Goal: Task Accomplishment & Management: Use online tool/utility

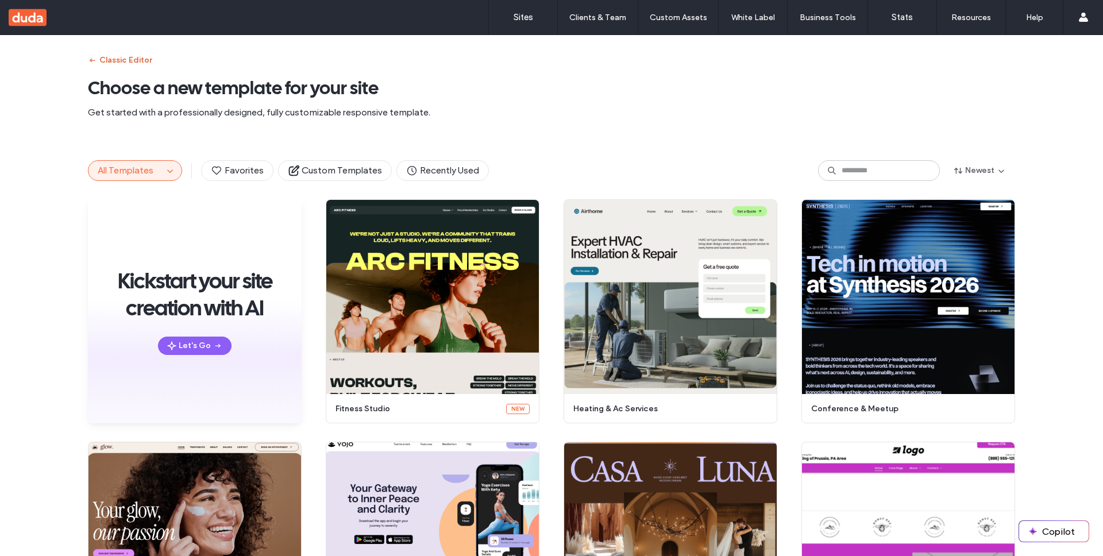
click at [106, 51] on button "Classic Editor" at bounding box center [120, 60] width 64 height 18
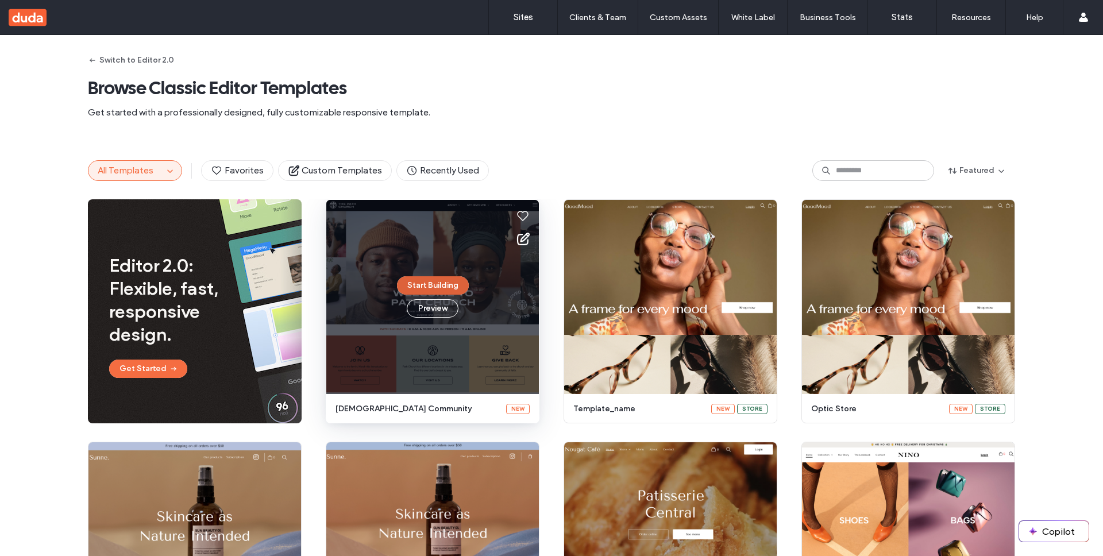
click at [418, 278] on button "Start Building" at bounding box center [433, 285] width 72 height 18
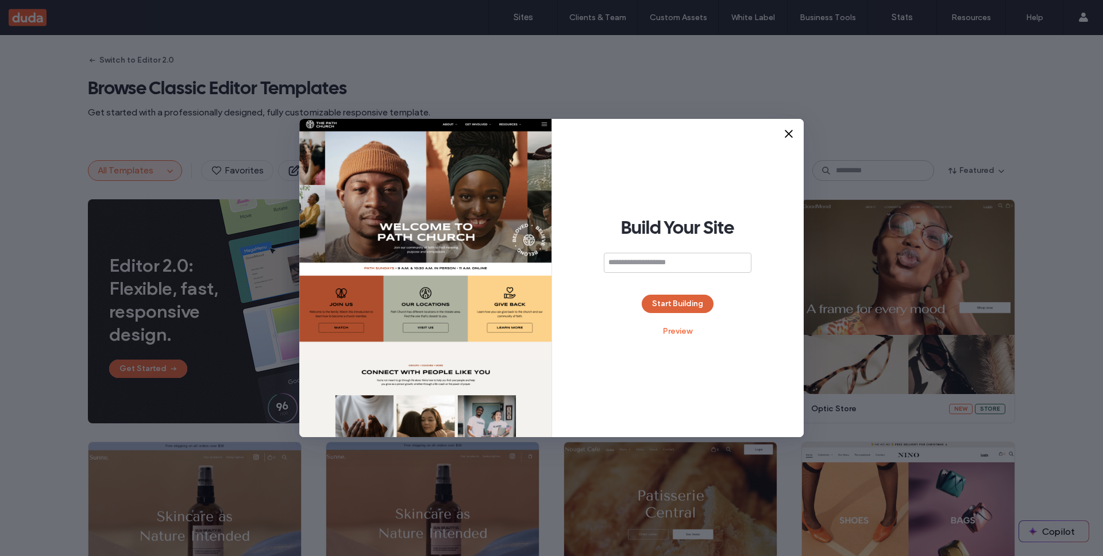
click at [692, 301] on button "Start Building" at bounding box center [678, 304] width 72 height 18
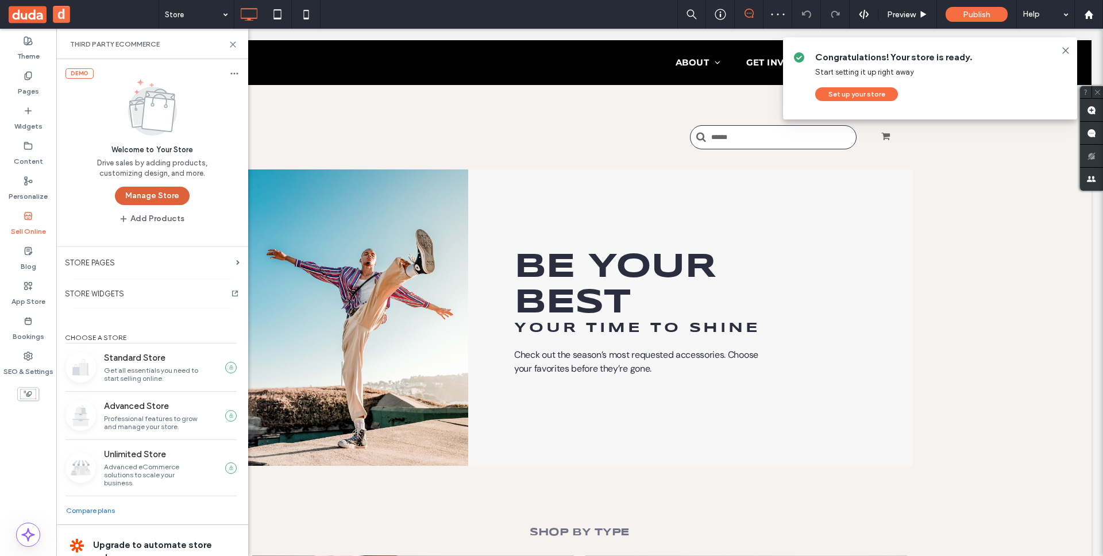
click at [156, 192] on button "Manage Store" at bounding box center [152, 196] width 75 height 18
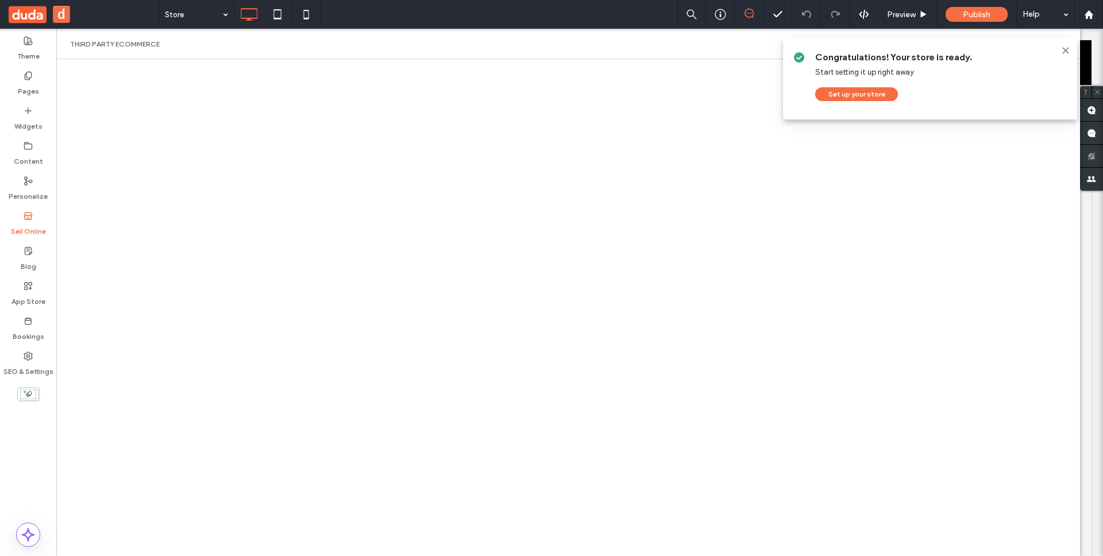
click at [1066, 51] on icon at bounding box center [1065, 50] width 9 height 9
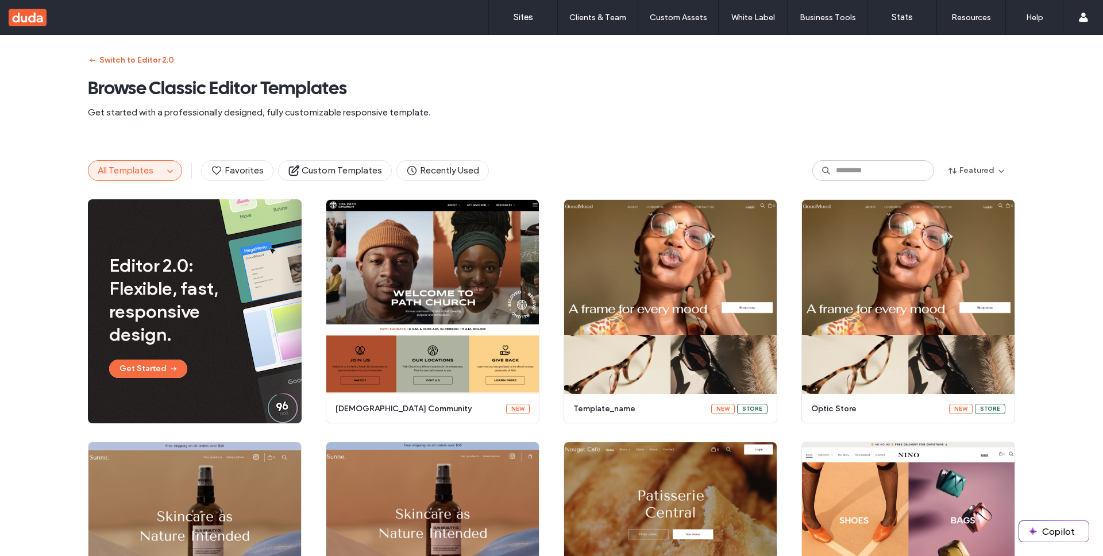
click at [98, 56] on button "Switch to Editor 2.0" at bounding box center [131, 60] width 86 height 18
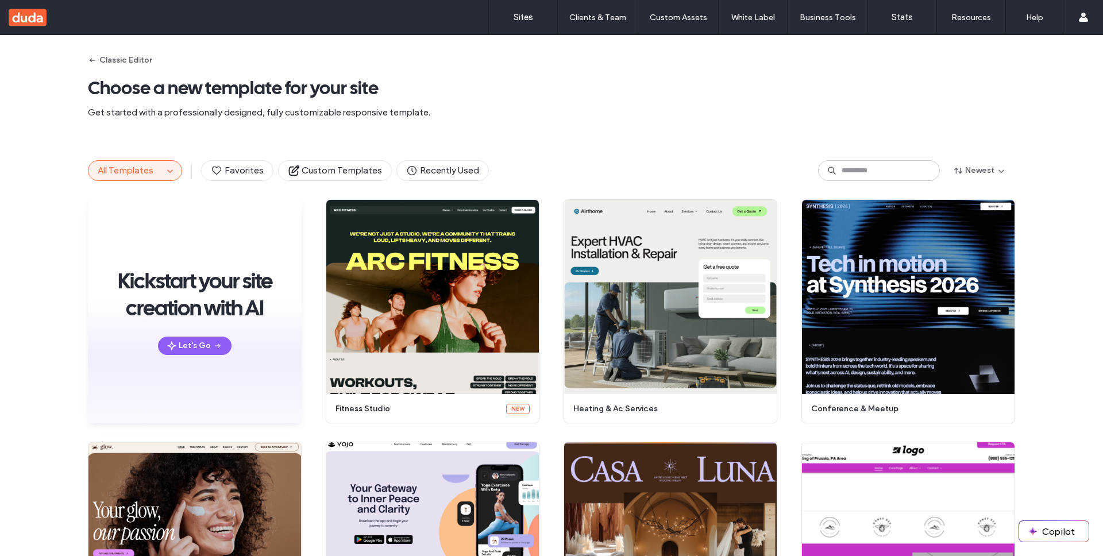
click at [125, 171] on span "All Templates" at bounding box center [126, 170] width 56 height 11
click at [125, 175] on span "All Templates" at bounding box center [126, 170] width 56 height 11
click at [167, 170] on use "button" at bounding box center [169, 171] width 5 height 3
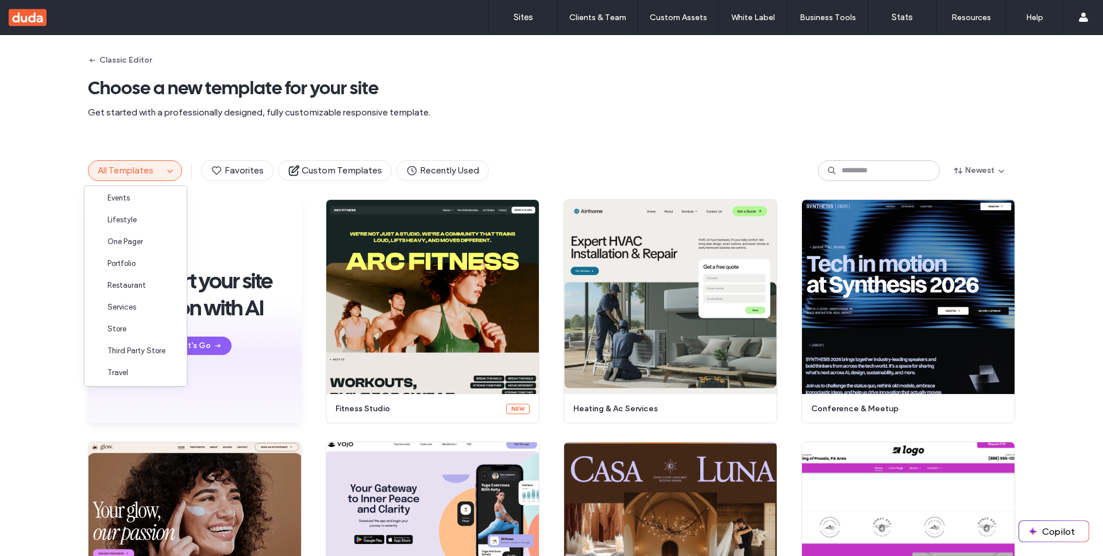
scroll to position [137, 0]
click at [140, 317] on div "Store" at bounding box center [135, 327] width 102 height 22
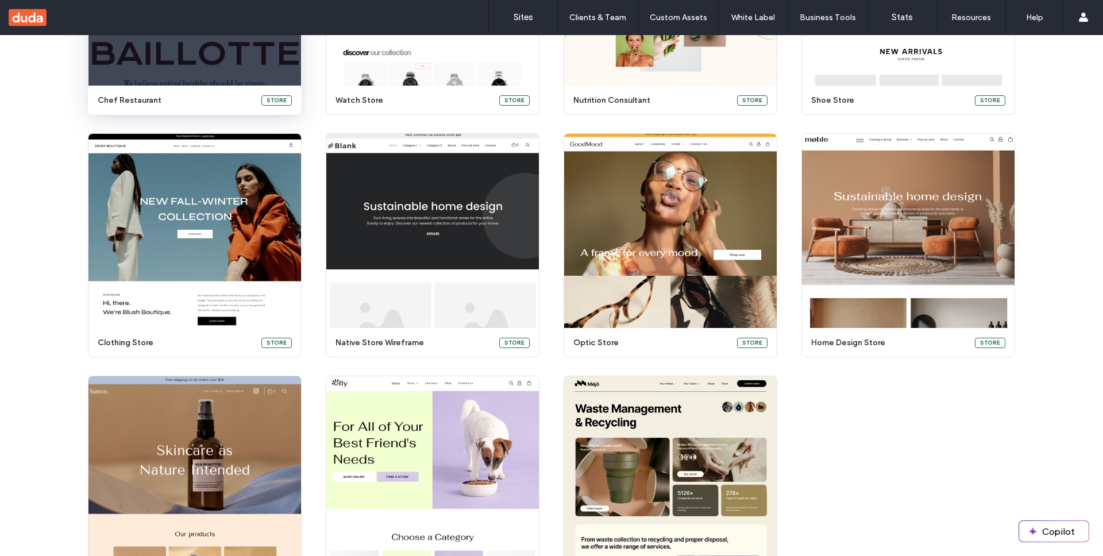
scroll to position [257, 0]
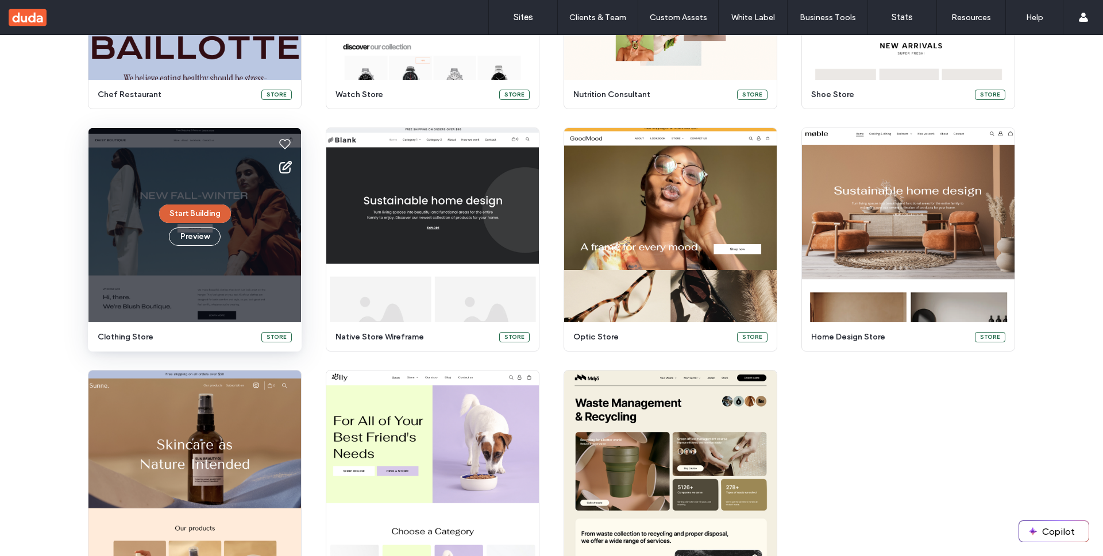
click at [207, 211] on button "Start Building" at bounding box center [195, 214] width 72 height 18
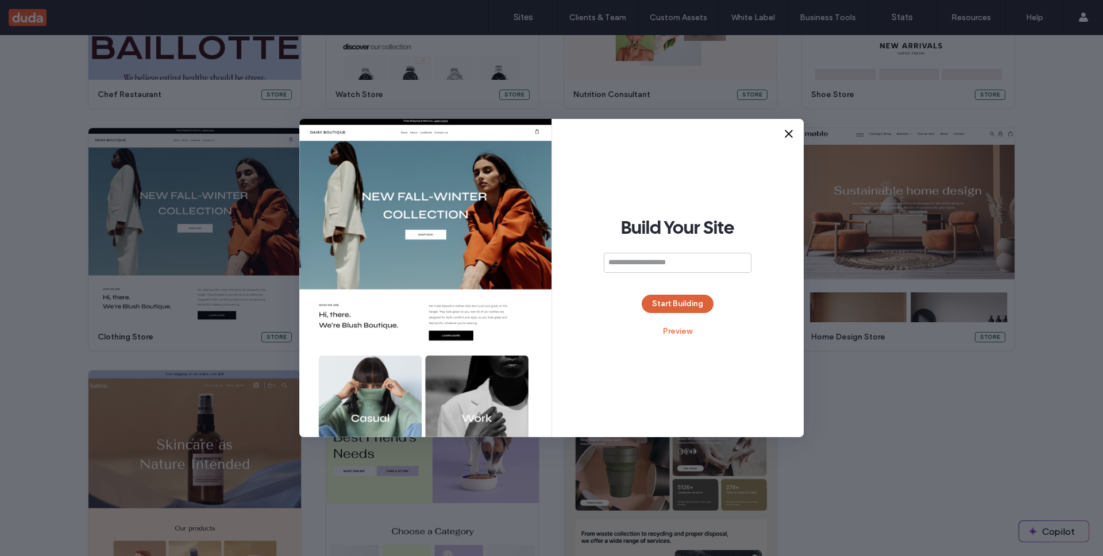
click at [678, 312] on button "Start Building" at bounding box center [678, 304] width 72 height 18
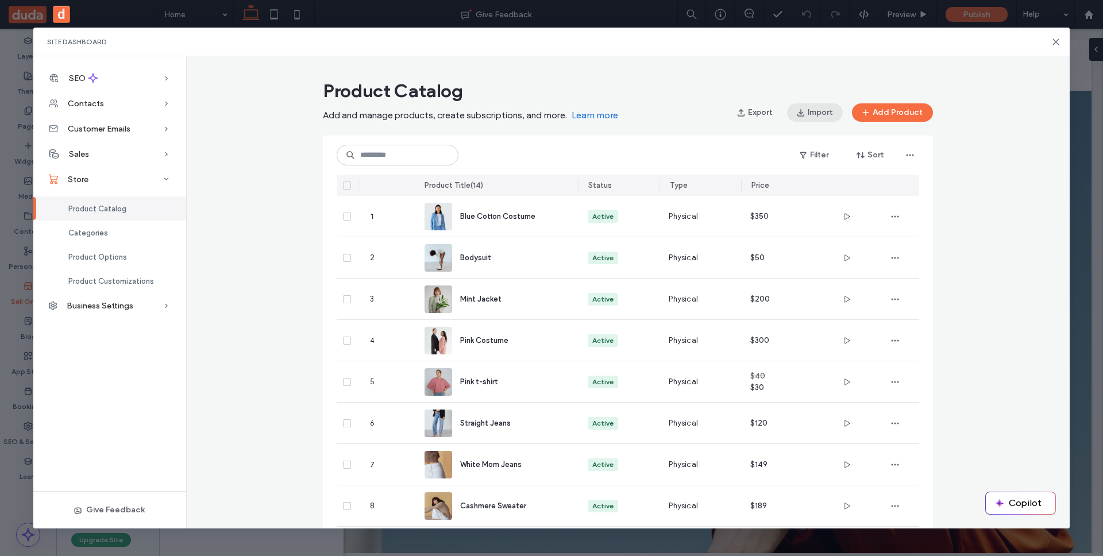
click at [818, 117] on button "Import" at bounding box center [815, 112] width 56 height 18
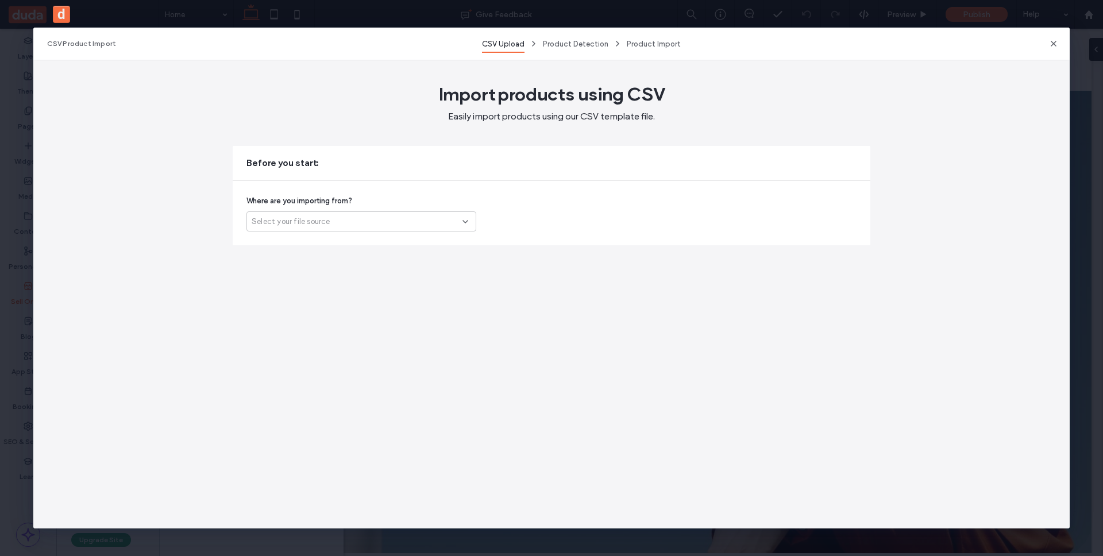
click at [336, 227] on div "Select your file source" at bounding box center [361, 221] width 230 height 20
click at [335, 261] on span "Ecwid (third-party store)" at bounding box center [296, 261] width 88 height 11
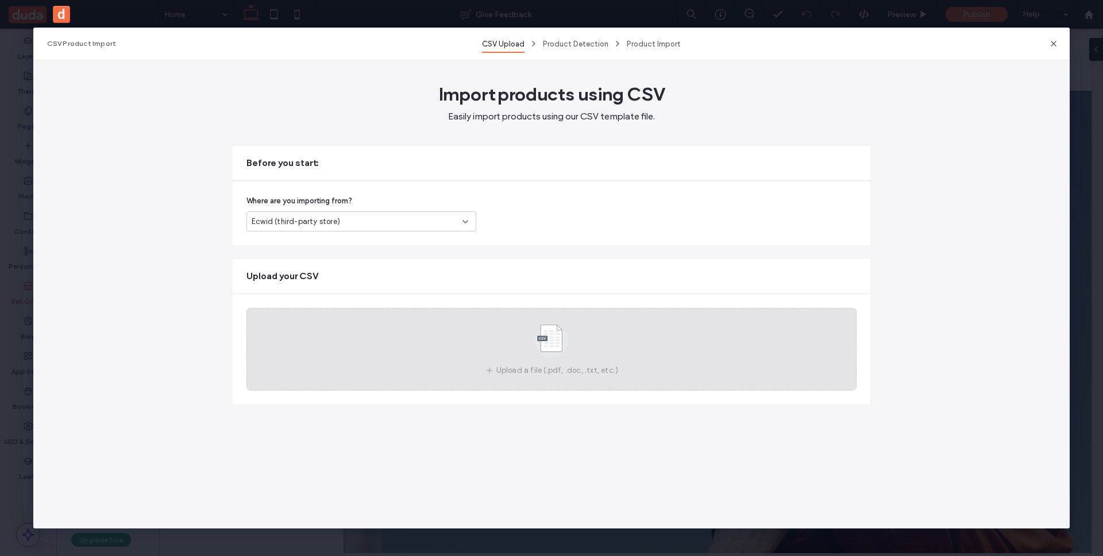
click at [558, 345] on use at bounding box center [551, 341] width 33 height 33
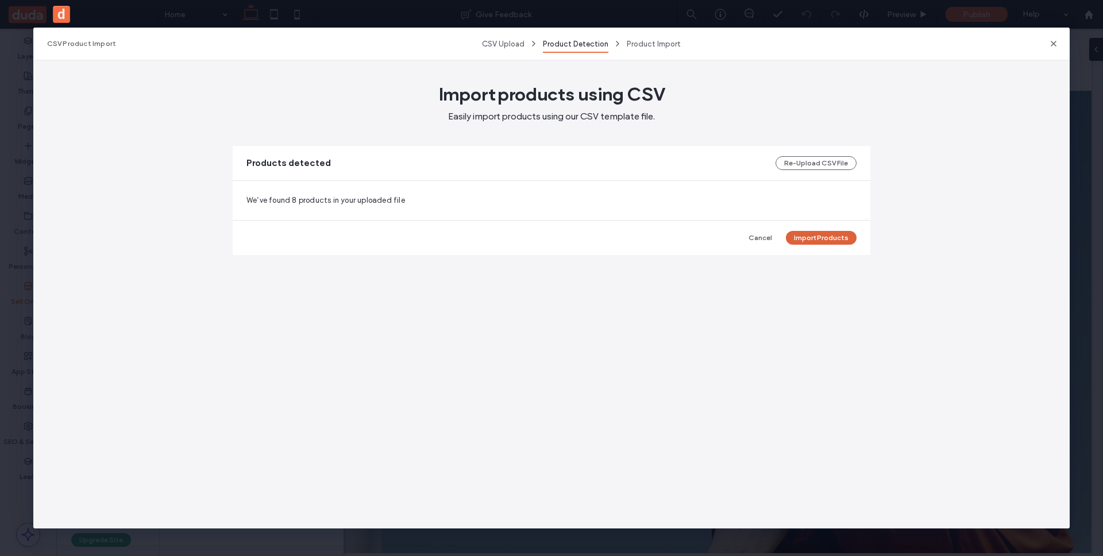
click at [830, 238] on button "Import Products" at bounding box center [821, 238] width 71 height 14
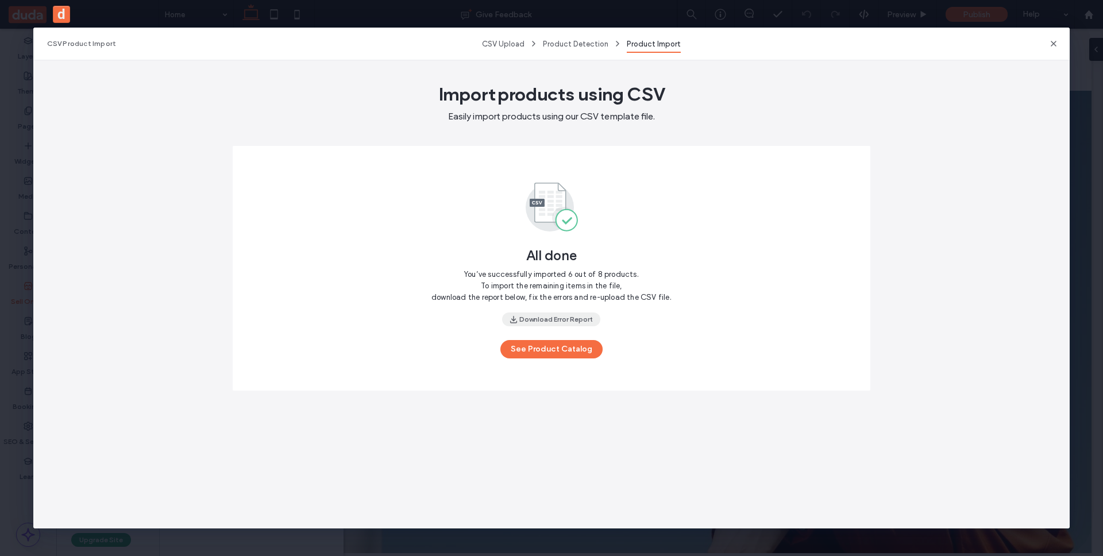
click at [564, 322] on button "Download Error Report" at bounding box center [551, 320] width 98 height 14
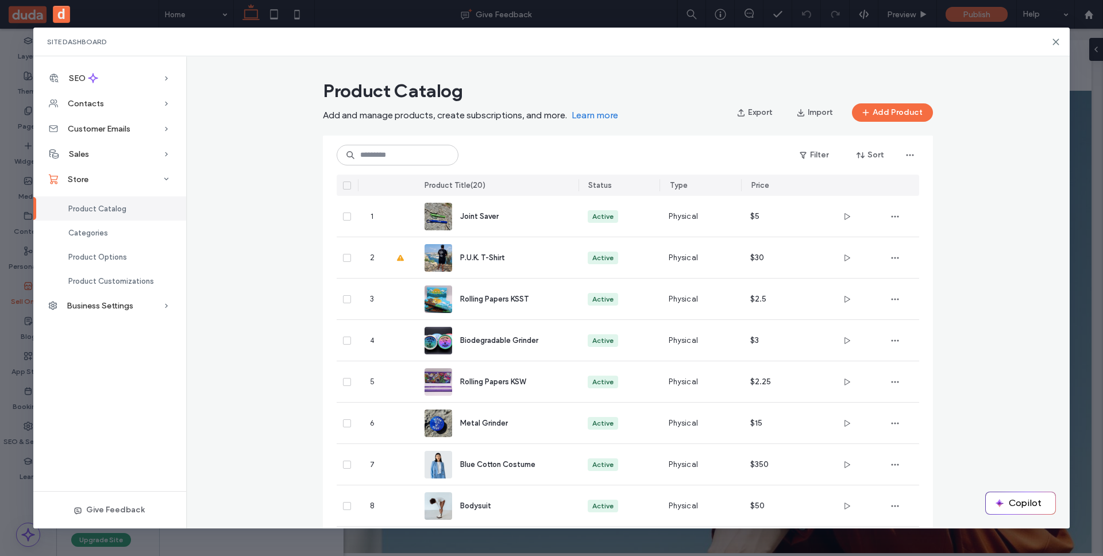
click at [345, 186] on icon at bounding box center [347, 185] width 5 height 3
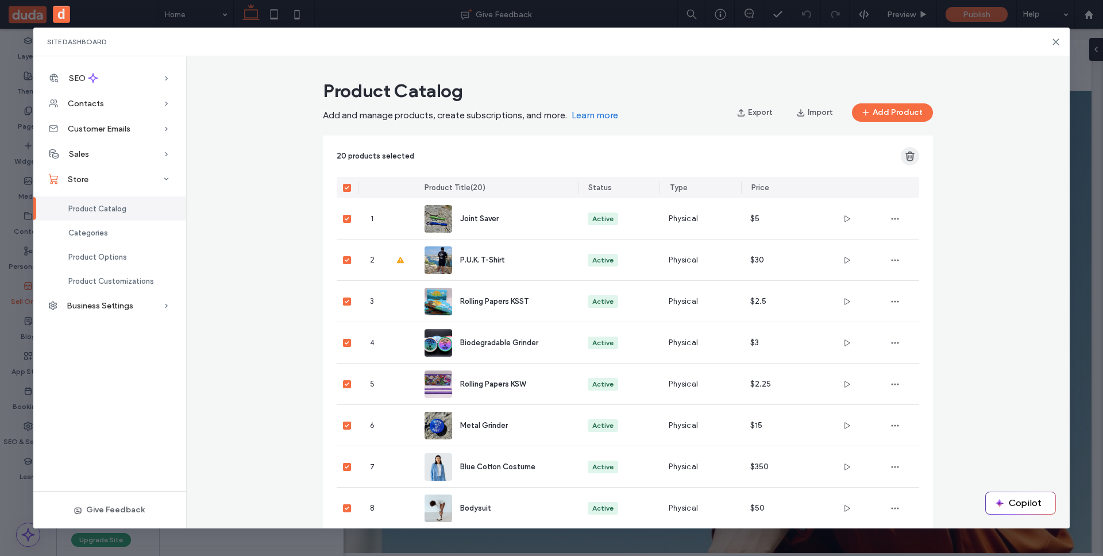
click at [908, 156] on icon "button" at bounding box center [909, 156] width 11 height 11
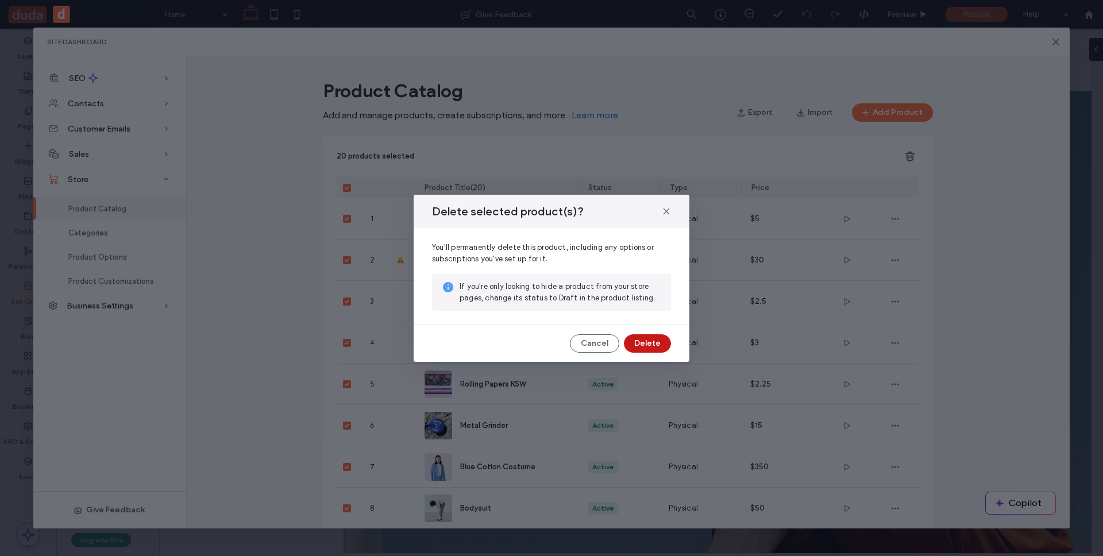
click at [665, 340] on button "Delete" at bounding box center [647, 343] width 47 height 18
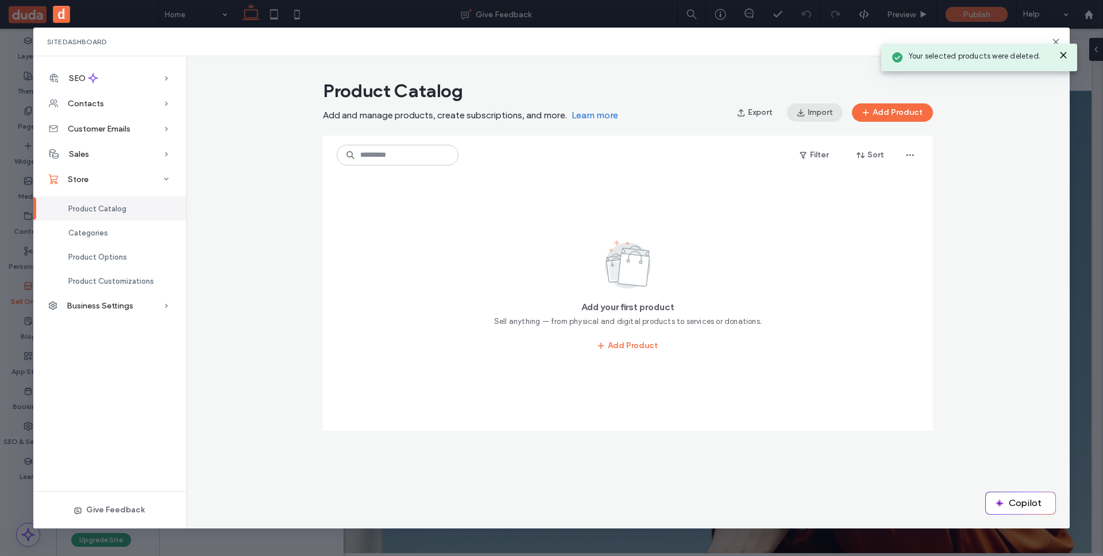
click at [831, 105] on button "Import" at bounding box center [815, 112] width 56 height 18
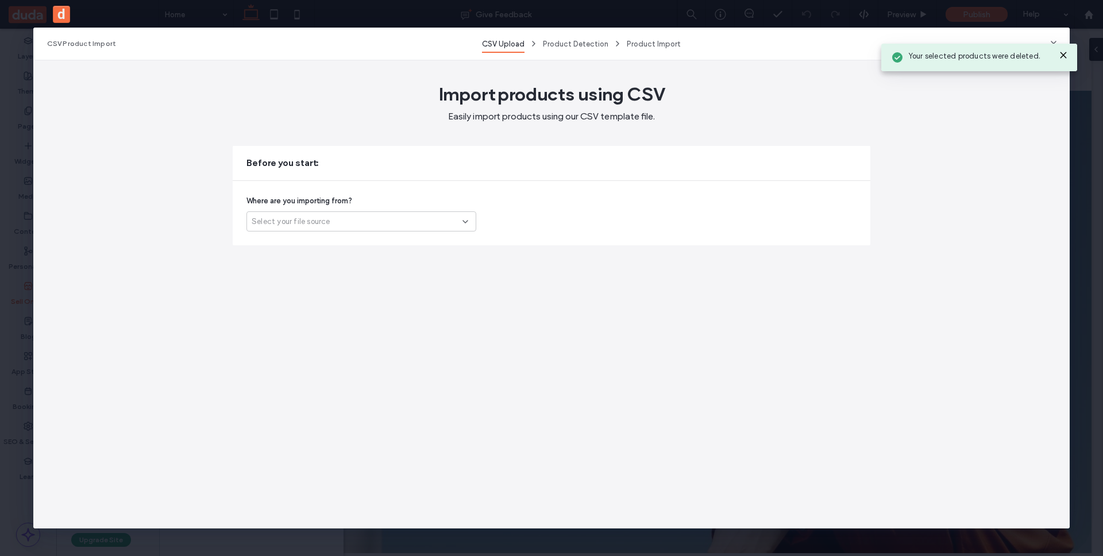
click at [352, 227] on div "Select your file source" at bounding box center [357, 221] width 211 height 11
click at [345, 261] on div "Ecwid (third-party store)" at bounding box center [361, 262] width 229 height 20
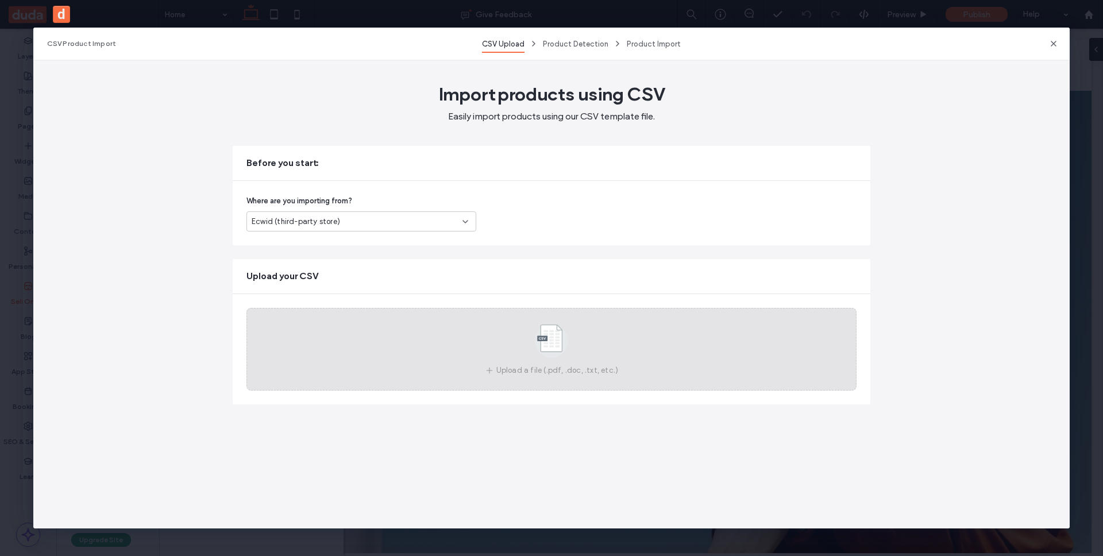
click at [523, 349] on icon at bounding box center [551, 341] width 57 height 38
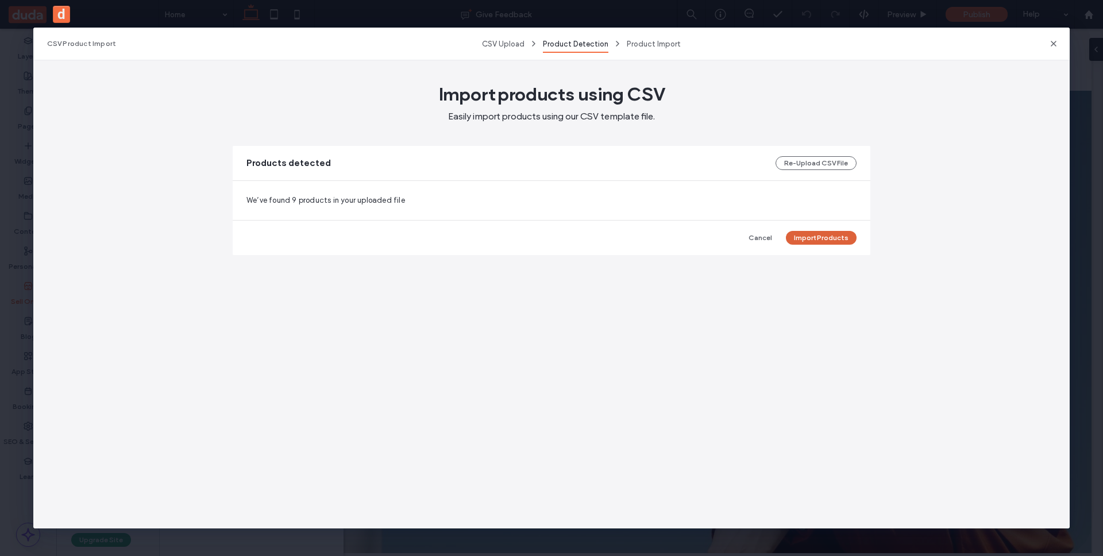
click at [830, 233] on button "Import Products" at bounding box center [821, 238] width 71 height 14
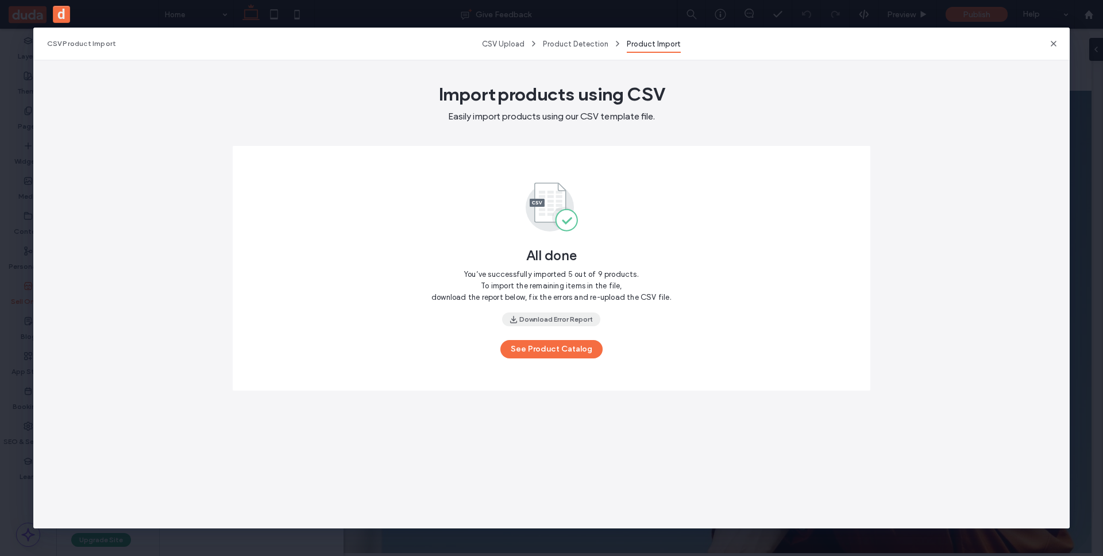
click at [570, 319] on button "Download Error Report" at bounding box center [551, 320] width 98 height 14
click at [1055, 45] on use "button" at bounding box center [1054, 44] width 6 height 6
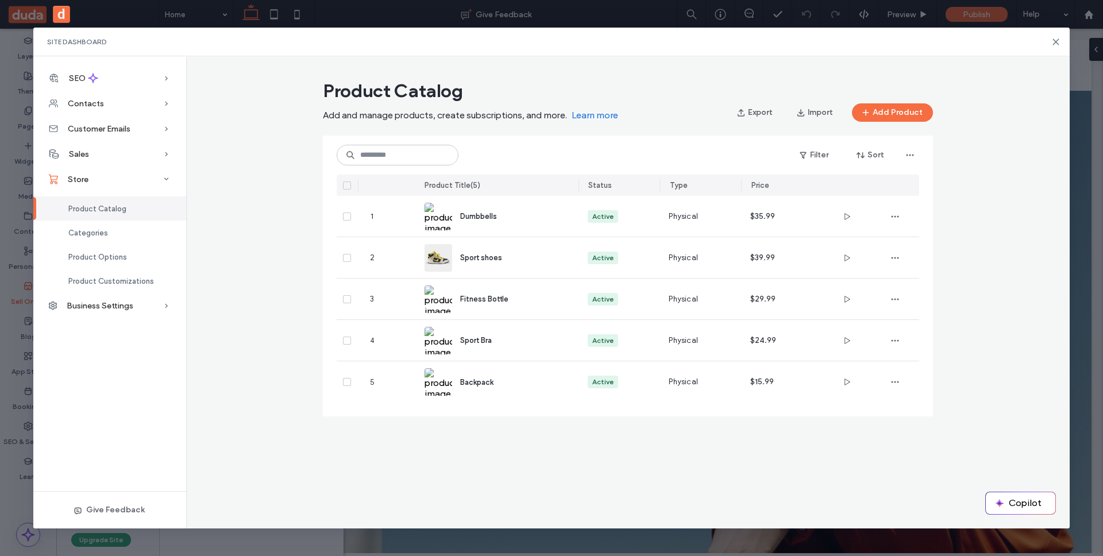
click at [1055, 45] on icon at bounding box center [1055, 41] width 9 height 9
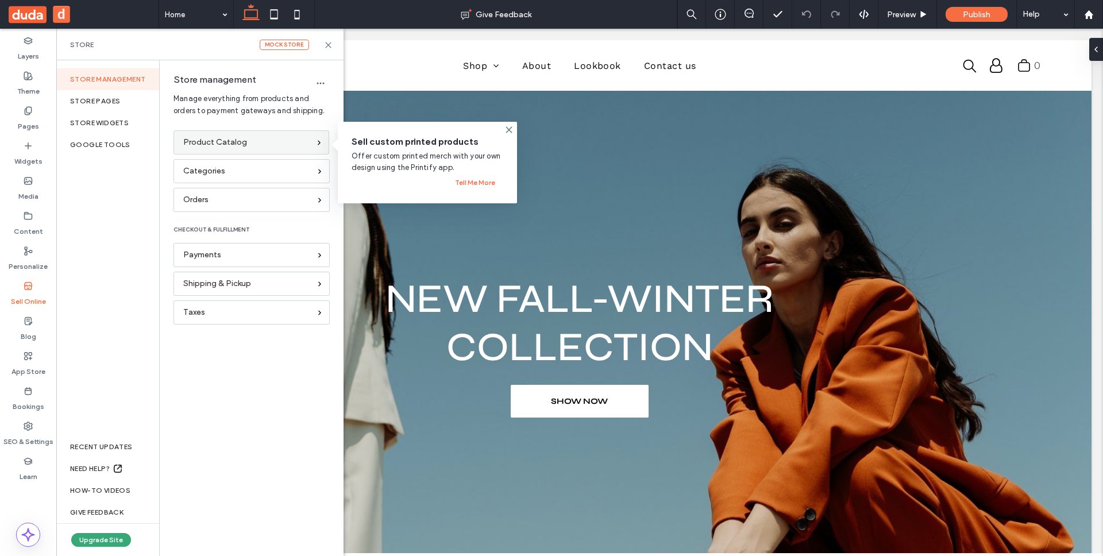
click at [209, 149] on div "Product Catalog" at bounding box center [251, 142] width 156 height 24
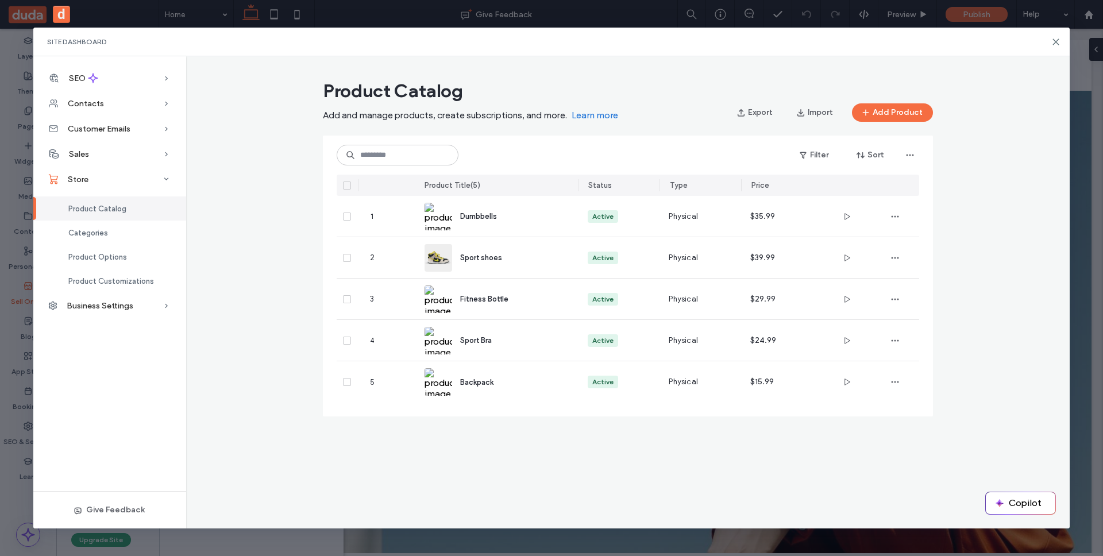
click at [348, 185] on icon at bounding box center [347, 185] width 5 height 3
click at [907, 152] on icon "button" at bounding box center [909, 156] width 11 height 11
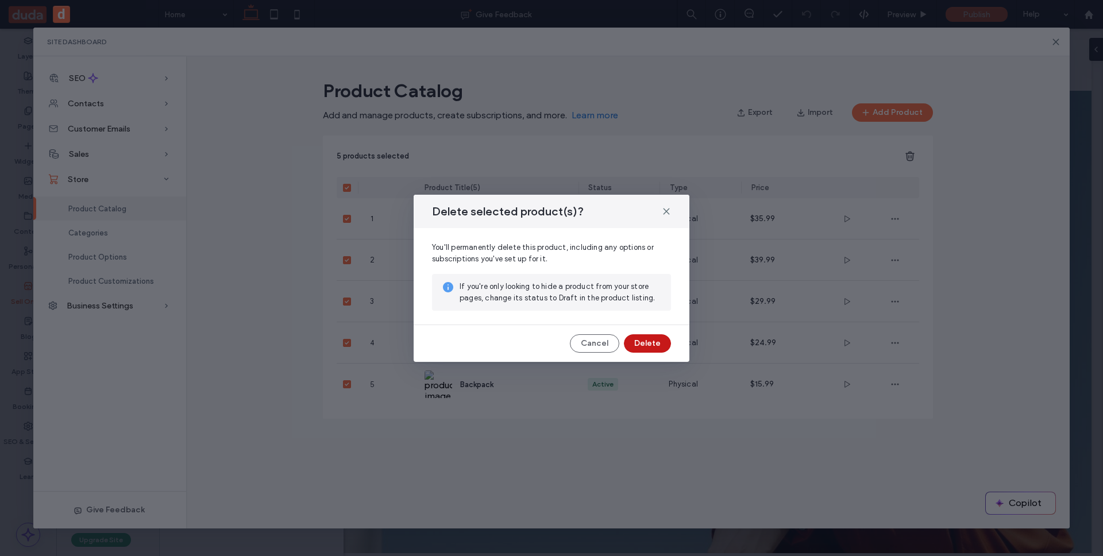
click at [650, 338] on button "Delete" at bounding box center [647, 343] width 47 height 18
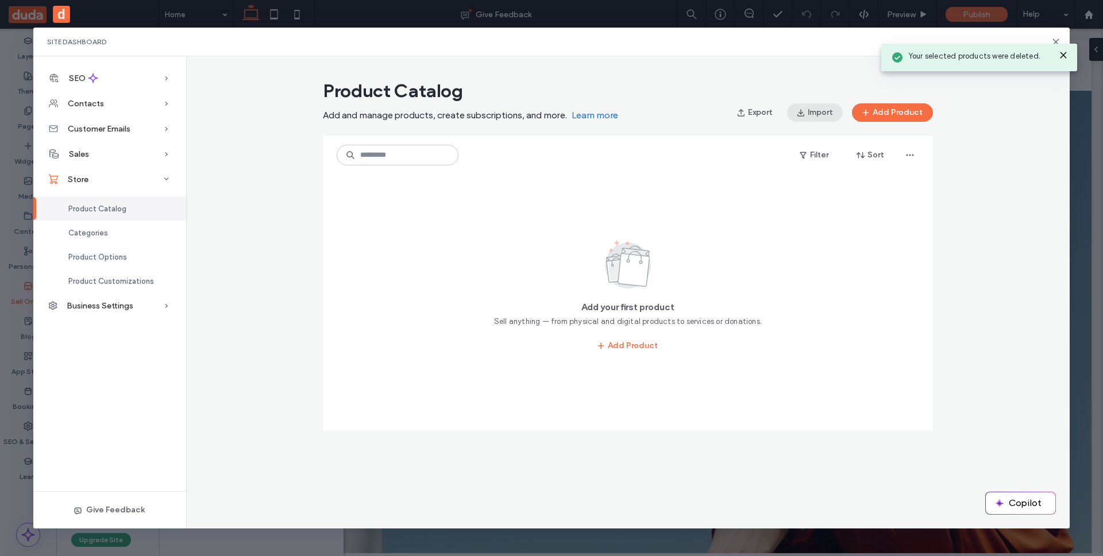
click at [811, 117] on button "Import" at bounding box center [815, 112] width 56 height 18
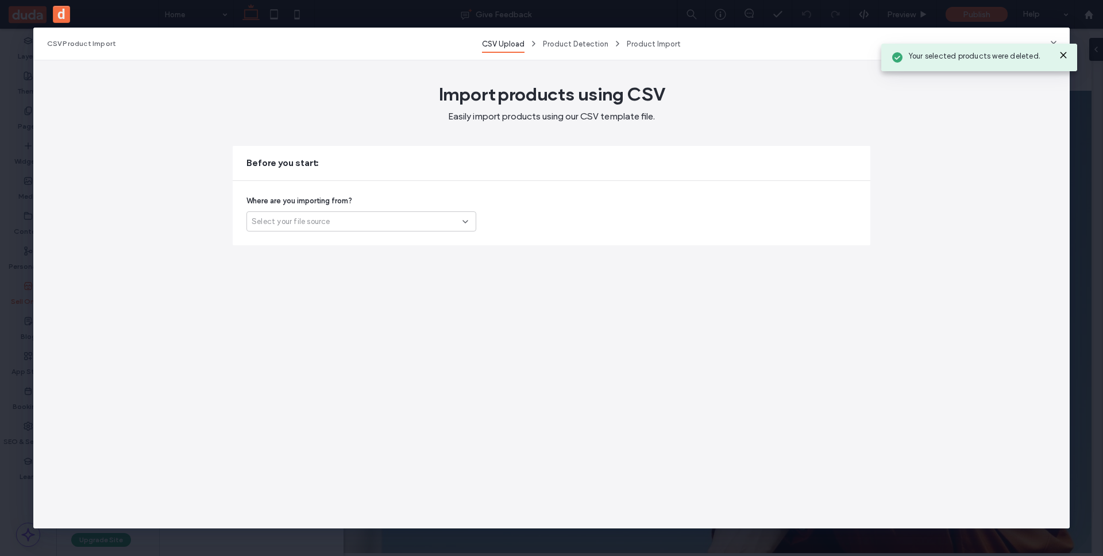
click at [321, 217] on span "Select your file source" at bounding box center [291, 221] width 79 height 11
click at [320, 263] on span "Ecwid (third-party store)" at bounding box center [296, 261] width 88 height 11
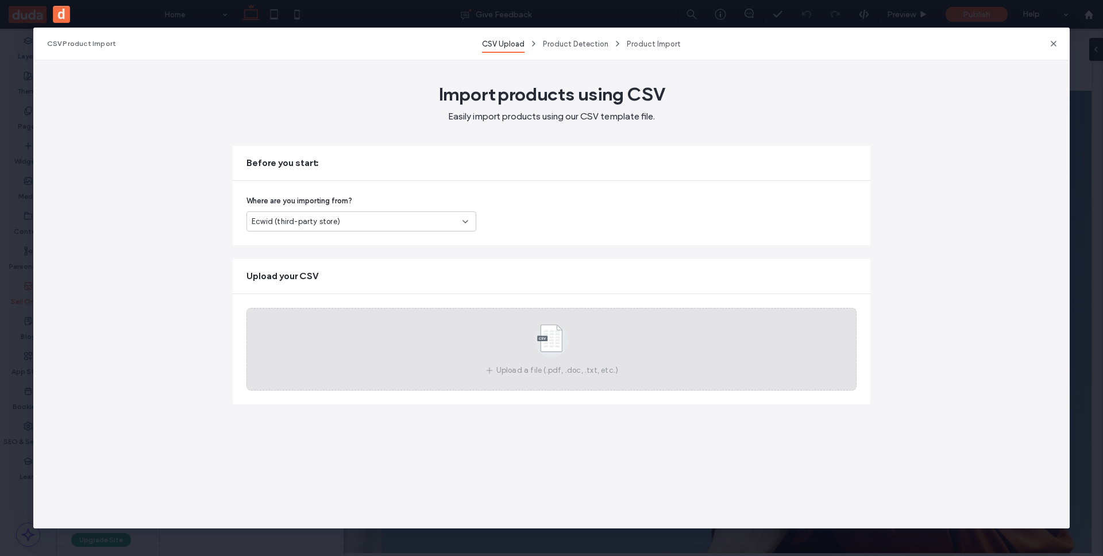
click at [558, 351] on use at bounding box center [551, 341] width 33 height 33
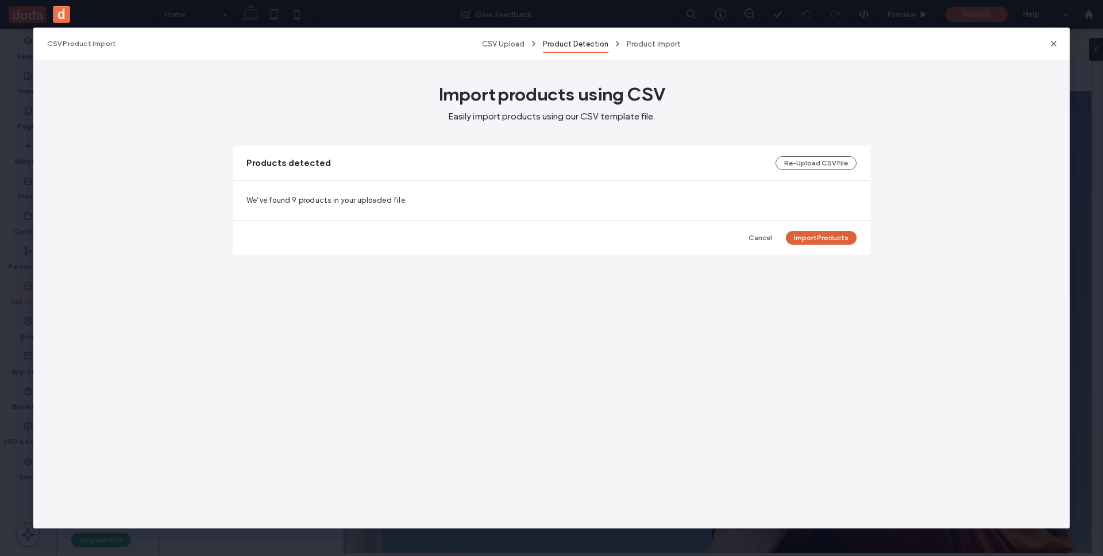
click at [812, 240] on button "Import Products" at bounding box center [821, 238] width 71 height 14
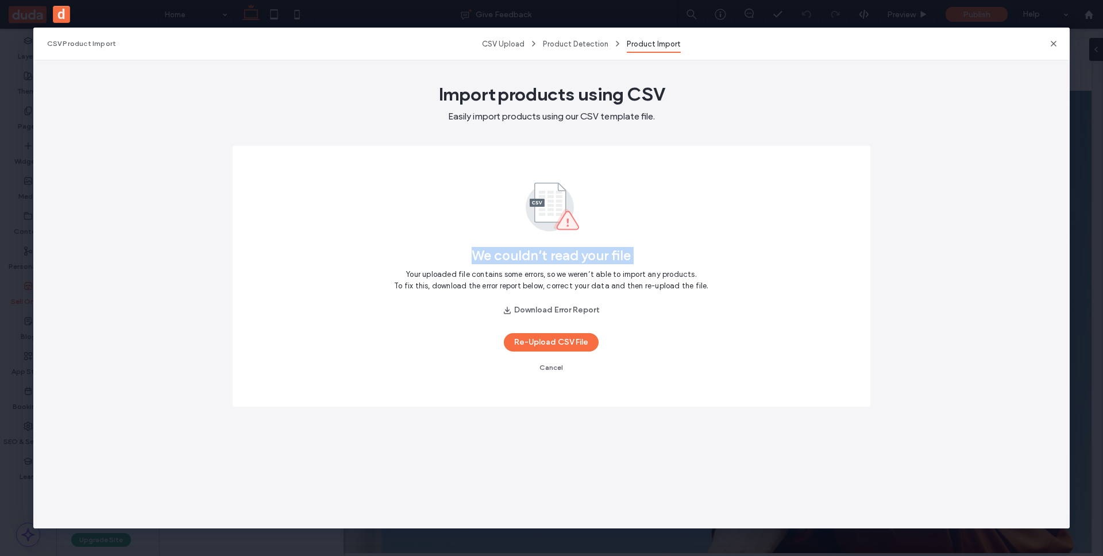
drag, startPoint x: 470, startPoint y: 256, endPoint x: 694, endPoint y: 253, distance: 224.1
click at [694, 253] on div "We couldn’t read your file Your uploaded file contains some errors, so we weren…" at bounding box center [551, 276] width 610 height 233
click at [508, 253] on span "We couldn’t read your file" at bounding box center [551, 248] width 159 height 31
drag, startPoint x: 469, startPoint y: 256, endPoint x: 840, endPoint y: 259, distance: 371.1
click at [840, 259] on div "We couldn’t read your file Your uploaded file contains some errors, so we weren…" at bounding box center [551, 276] width 610 height 233
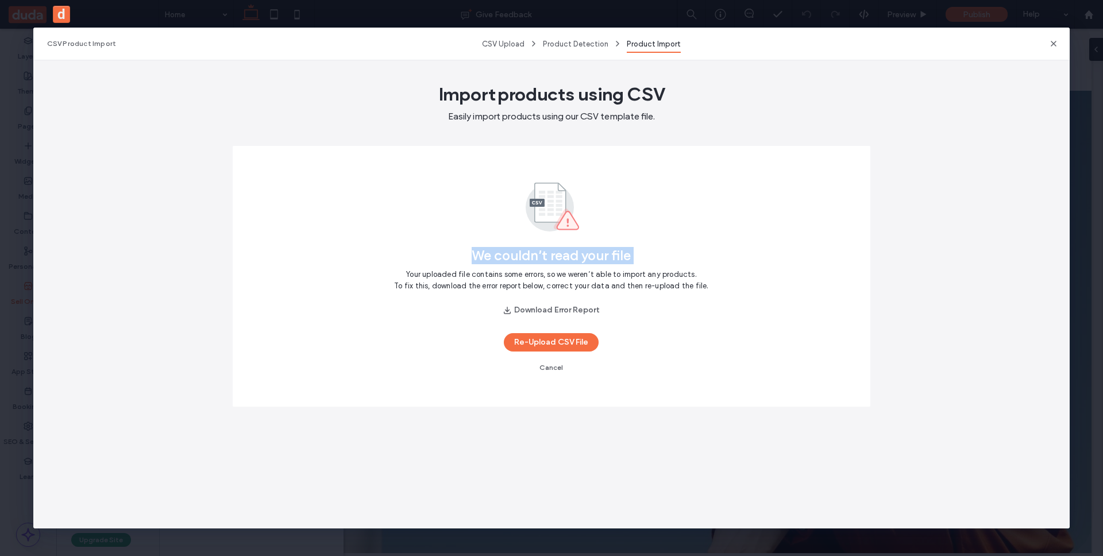
click at [660, 242] on div "We couldn’t read your file Your uploaded file contains some errors, so we weren…" at bounding box center [551, 276] width 610 height 233
click at [550, 307] on button "Download Error Report" at bounding box center [551, 310] width 116 height 18
click at [533, 339] on button "Re-Upload CSV File" at bounding box center [551, 342] width 95 height 18
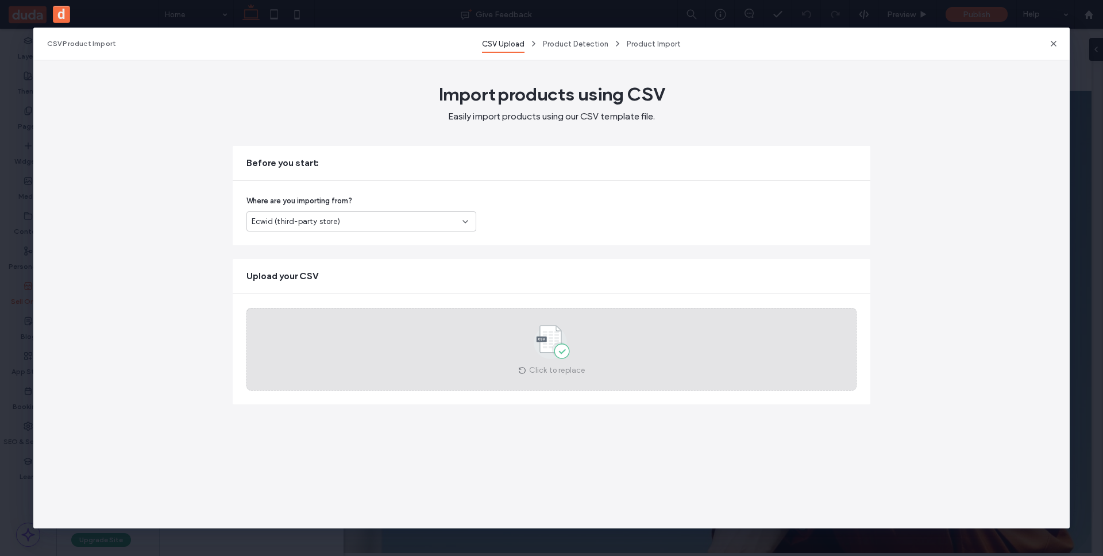
click at [555, 358] on icon at bounding box center [551, 341] width 57 height 38
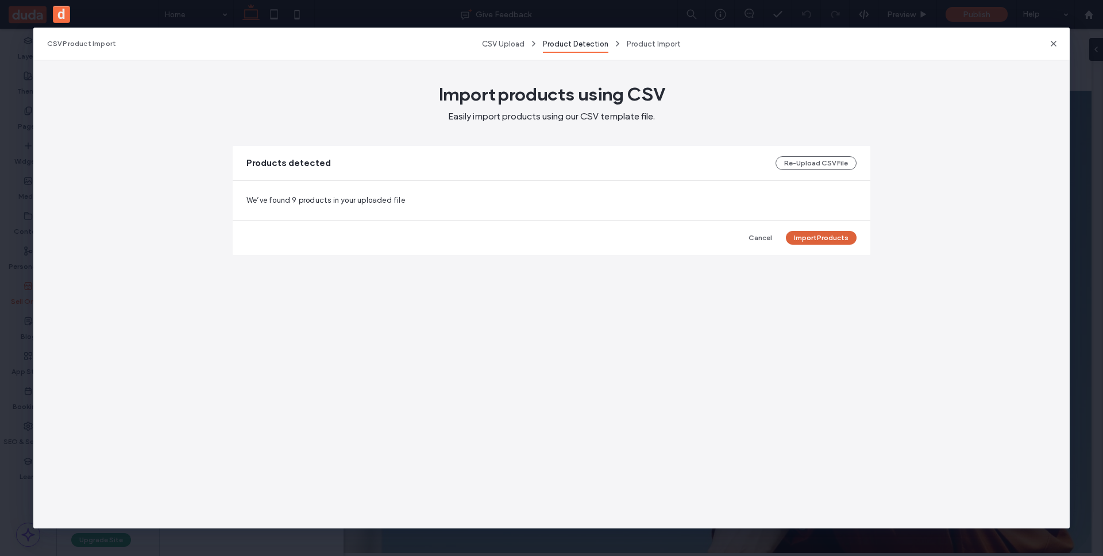
click at [834, 238] on button "Import Products" at bounding box center [821, 238] width 71 height 14
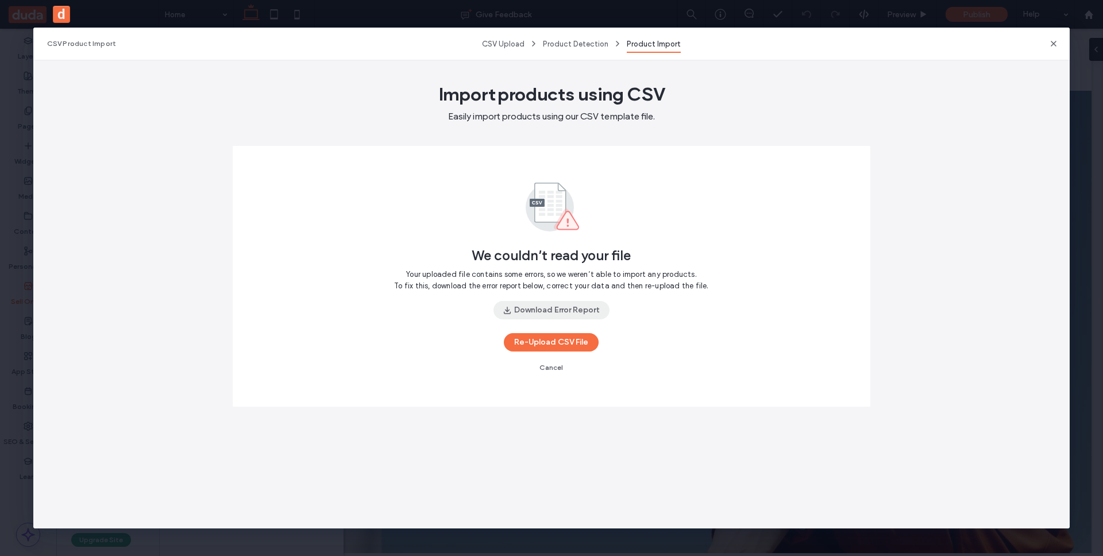
click at [516, 311] on button "Download Error Report" at bounding box center [551, 310] width 116 height 18
click at [529, 345] on button "Re-Upload CSV File" at bounding box center [551, 342] width 95 height 18
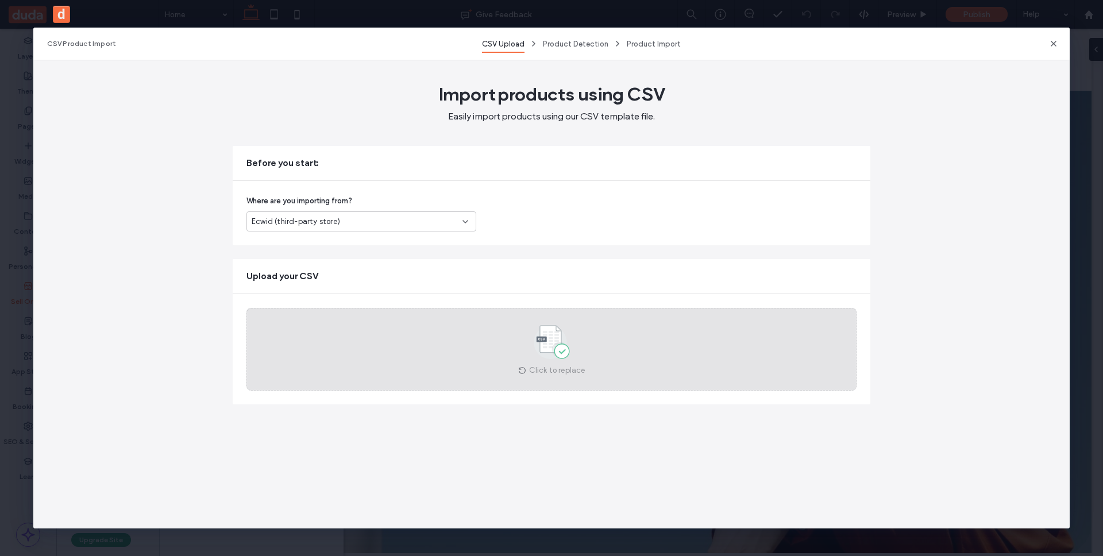
click at [557, 347] on use at bounding box center [552, 342] width 36 height 33
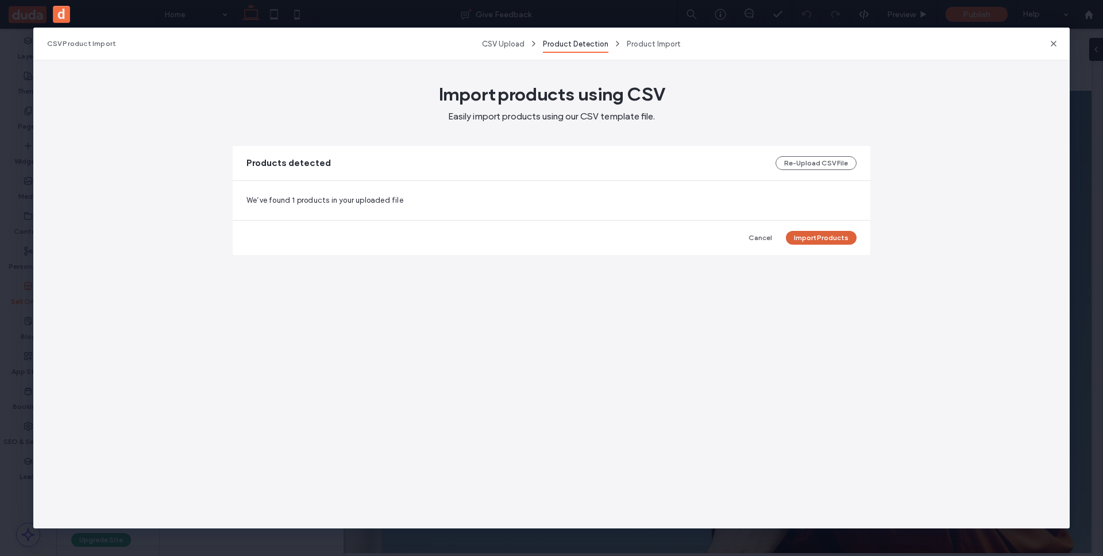
click at [832, 239] on button "Import Products" at bounding box center [821, 238] width 71 height 14
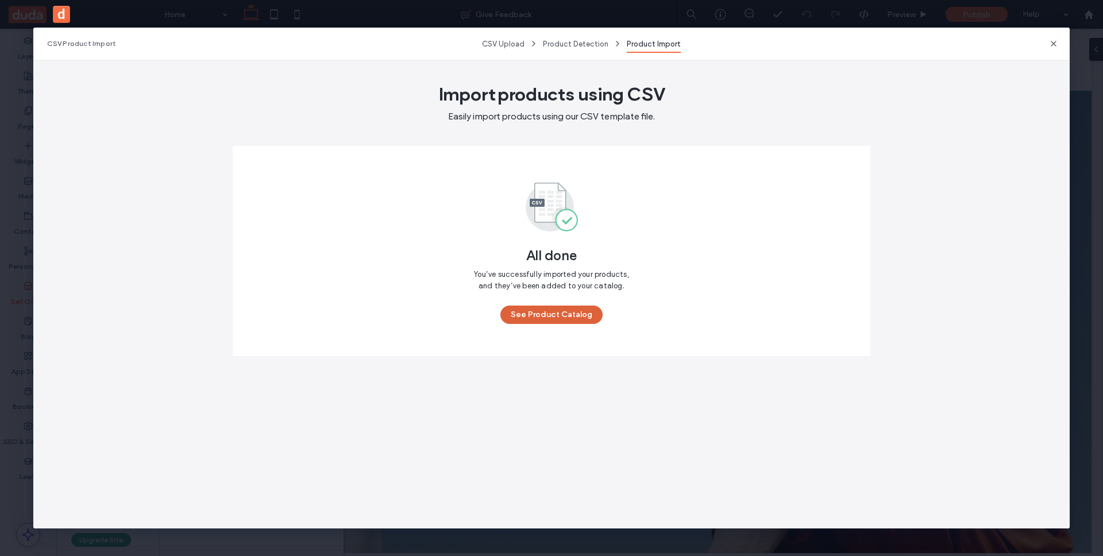
click at [541, 321] on button "See Product Catalog" at bounding box center [551, 315] width 102 height 18
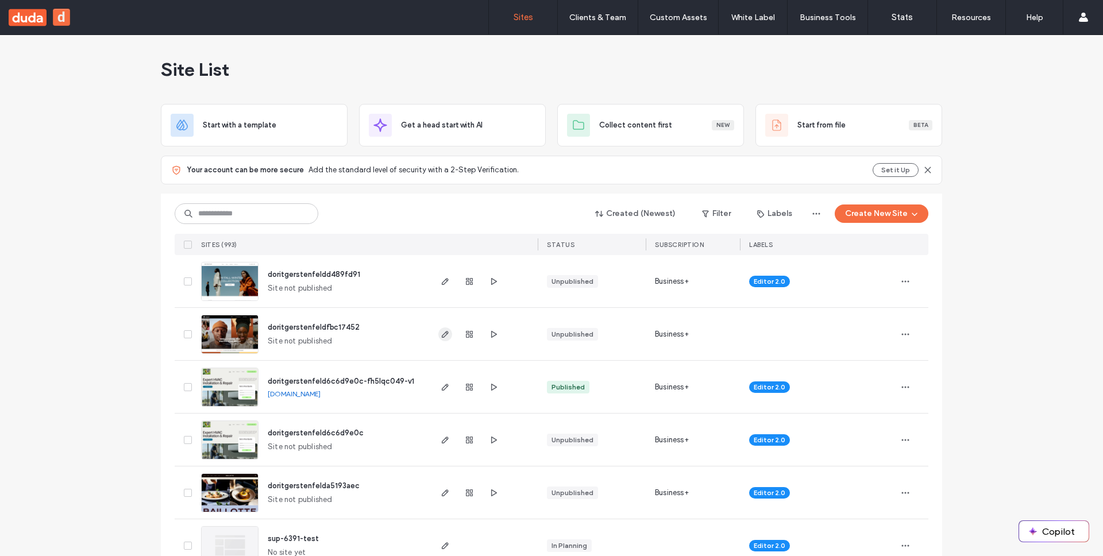
click at [441, 331] on icon "button" at bounding box center [445, 334] width 9 height 9
